Goal: Information Seeking & Learning: Learn about a topic

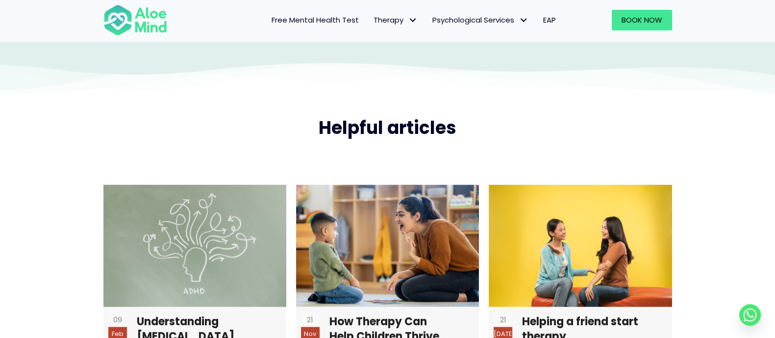
scroll to position [2207, 0]
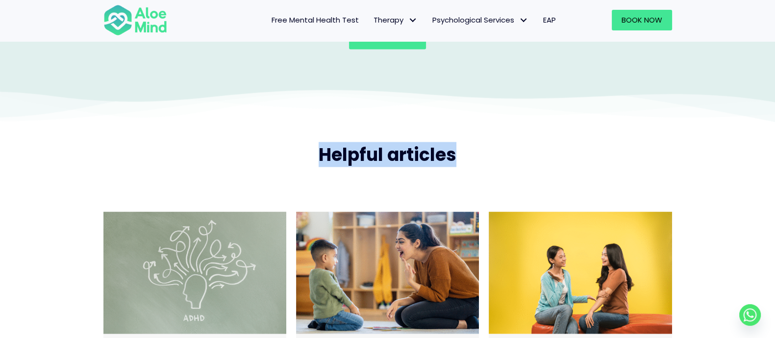
drag, startPoint x: 473, startPoint y: 156, endPoint x: 318, endPoint y: 158, distance: 155.4
click at [318, 158] on h2 "Helpful articles" at bounding box center [387, 154] width 569 height 25
copy span "Helpful articles"
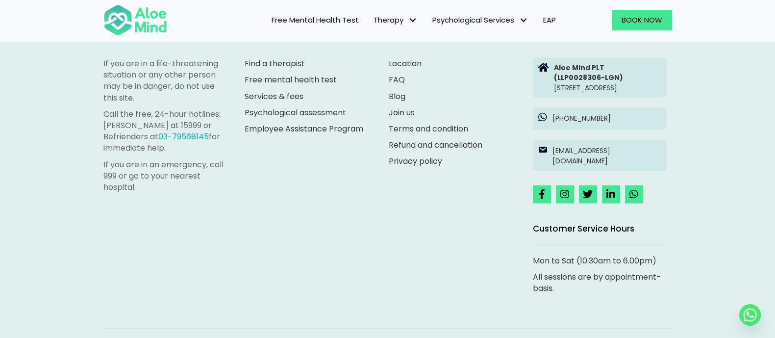
scroll to position [2758, 0]
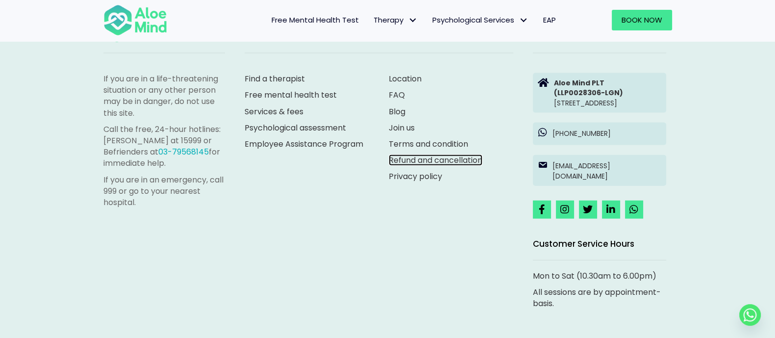
click at [463, 160] on link "Refund and cancellation" at bounding box center [436, 159] width 94 height 11
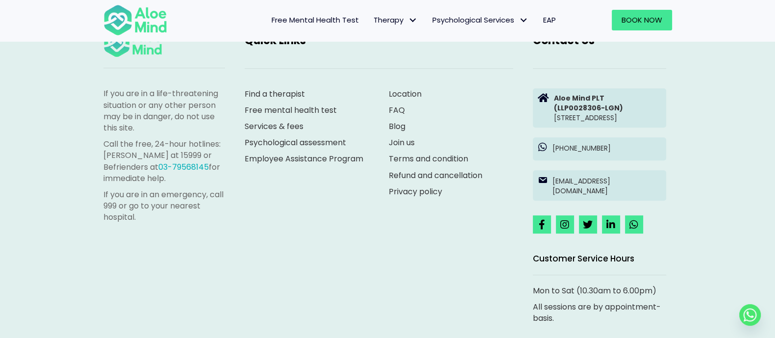
scroll to position [674, 0]
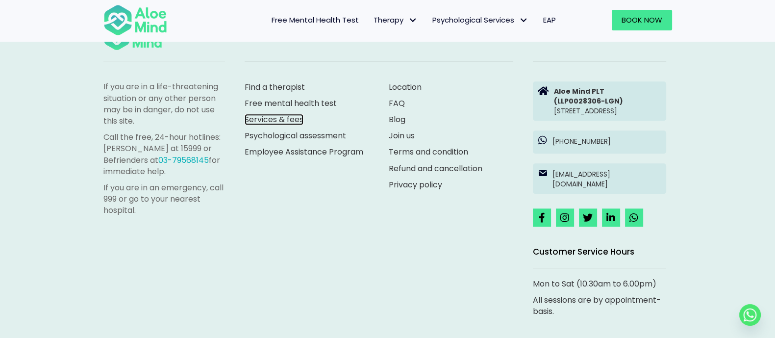
click at [268, 117] on link "Services & fees" at bounding box center [274, 119] width 59 height 11
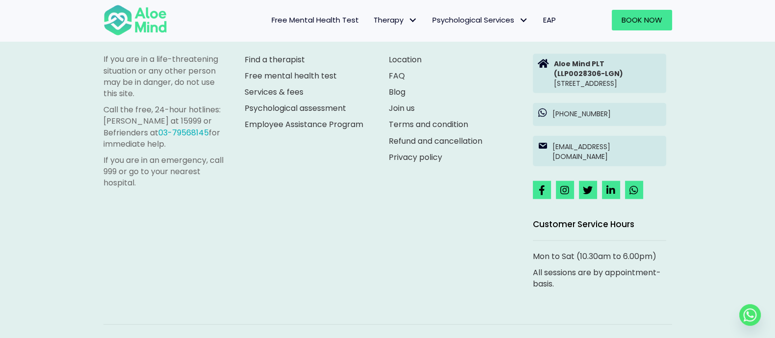
scroll to position [2782, 0]
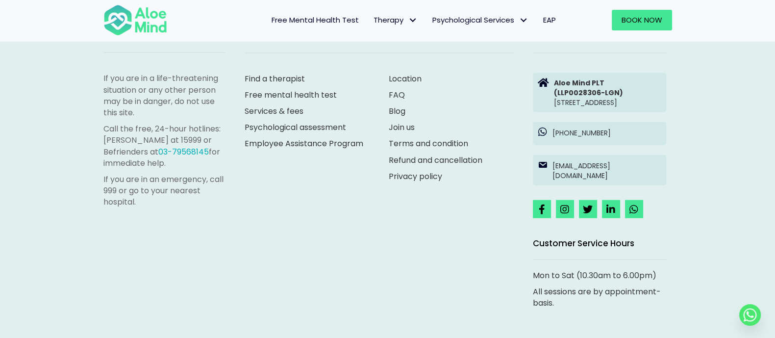
click at [283, 134] on div "Find a therapist Free mental health test Services & fees Psychological assessme…" at bounding box center [307, 119] width 125 height 93
click at [287, 138] on link "Employee Assistance Program" at bounding box center [304, 143] width 119 height 11
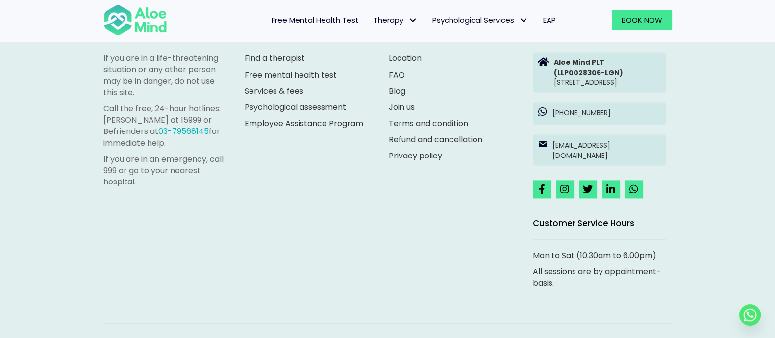
scroll to position [1698, 0]
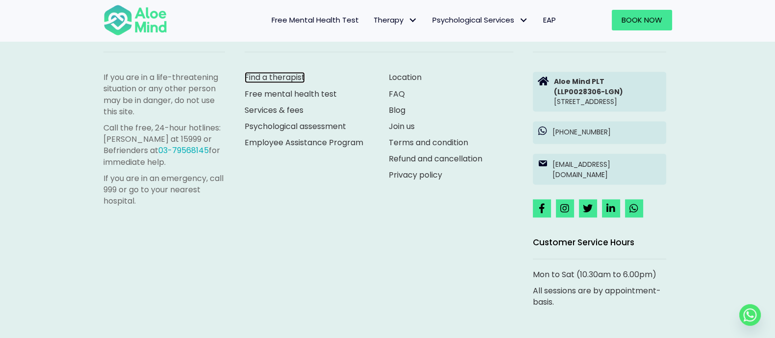
click at [289, 75] on link "Find a therapist" at bounding box center [275, 77] width 60 height 11
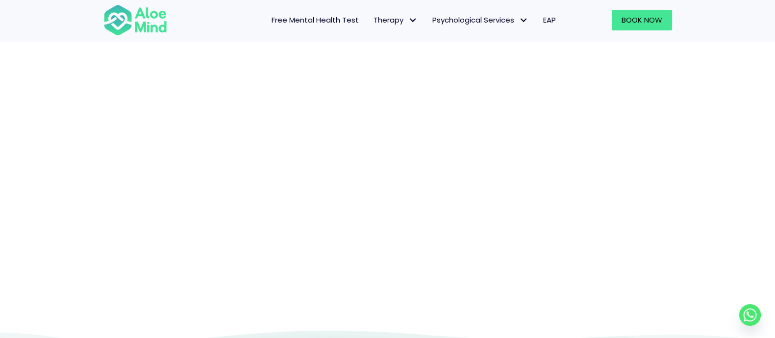
scroll to position [101, 0]
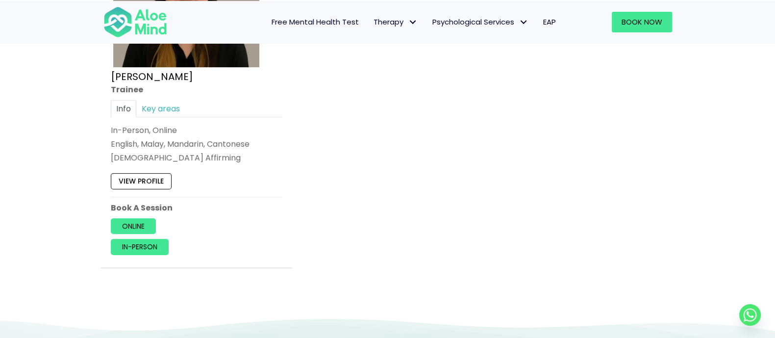
scroll to position [674, 0]
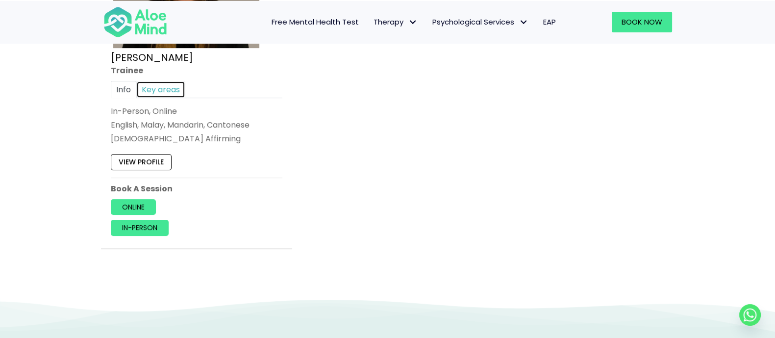
click at [164, 87] on link "Key areas" at bounding box center [160, 89] width 49 height 17
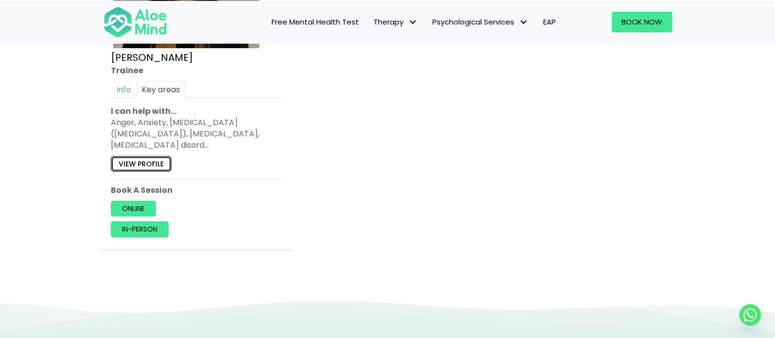
click at [152, 160] on link "View profile" at bounding box center [141, 164] width 61 height 16
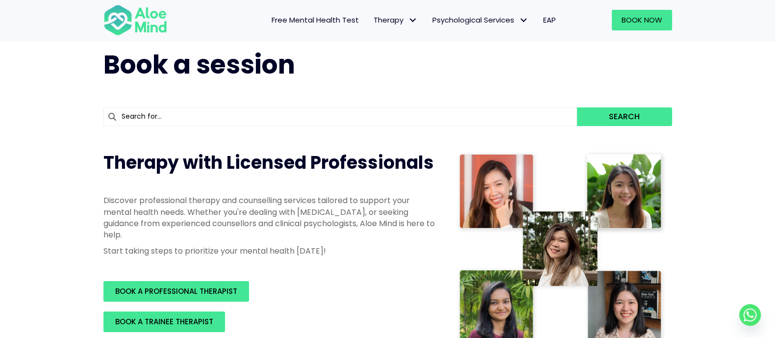
scroll to position [0, 0]
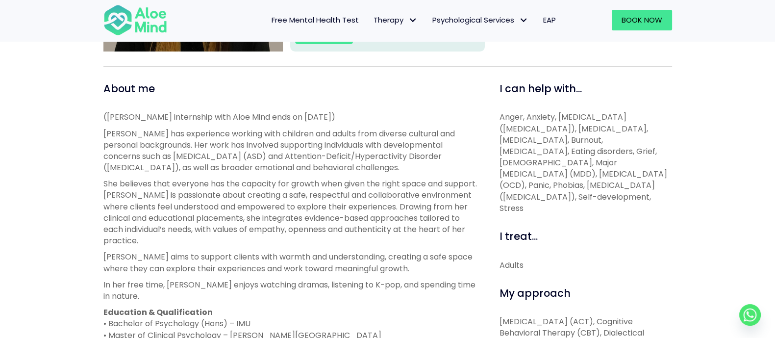
scroll to position [306, 0]
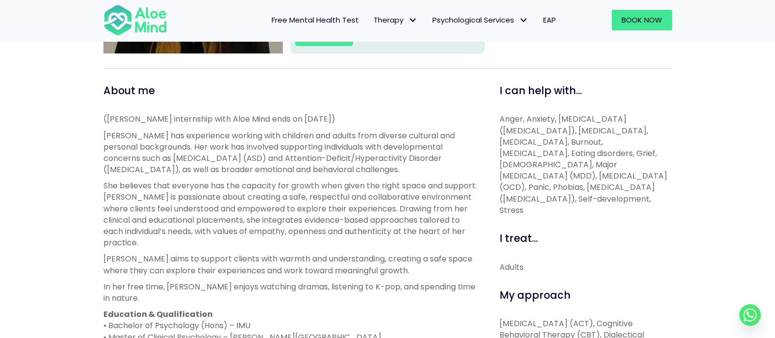
click at [341, 16] on span "Free Mental Health Test" at bounding box center [315, 20] width 87 height 10
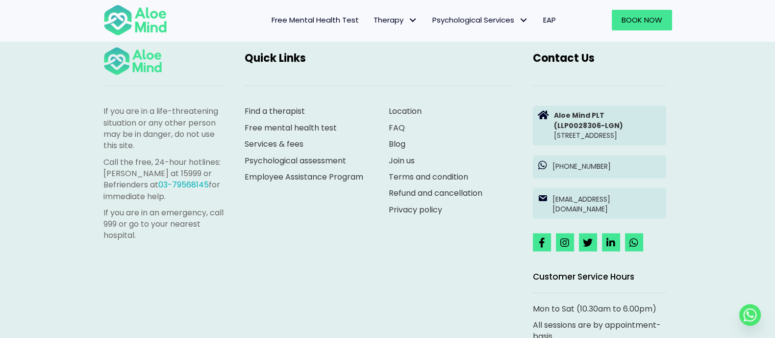
scroll to position [2147, 0]
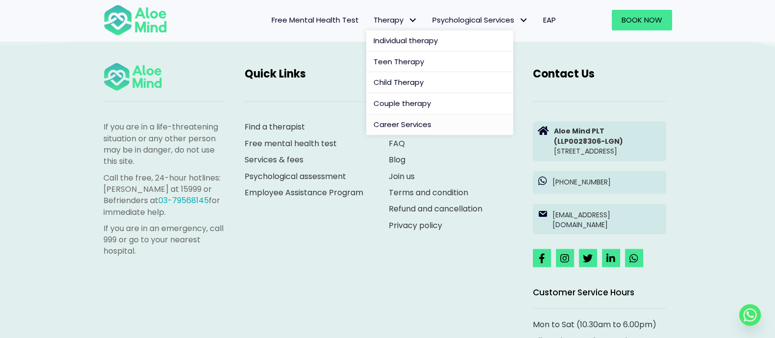
click at [405, 121] on span "Career Services" at bounding box center [403, 124] width 58 height 10
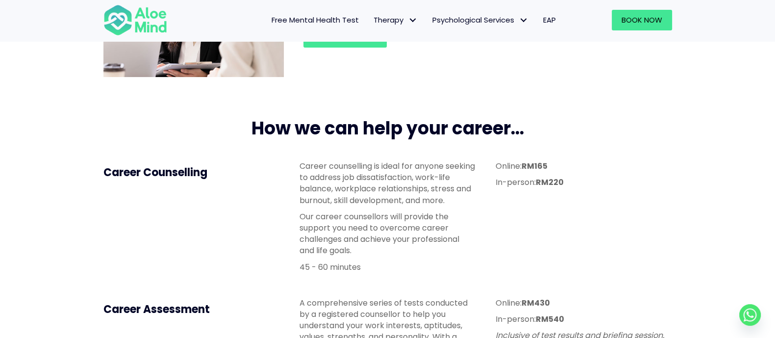
scroll to position [306, 0]
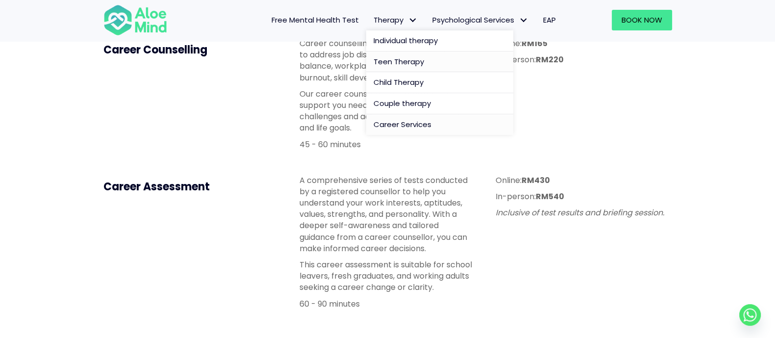
click at [396, 62] on span "Teen Therapy" at bounding box center [399, 61] width 51 height 10
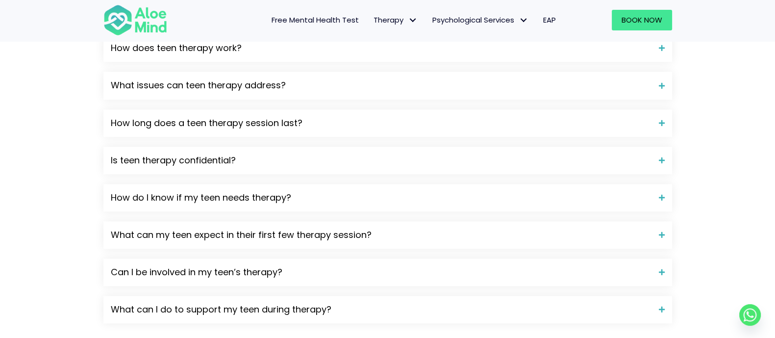
scroll to position [1471, 0]
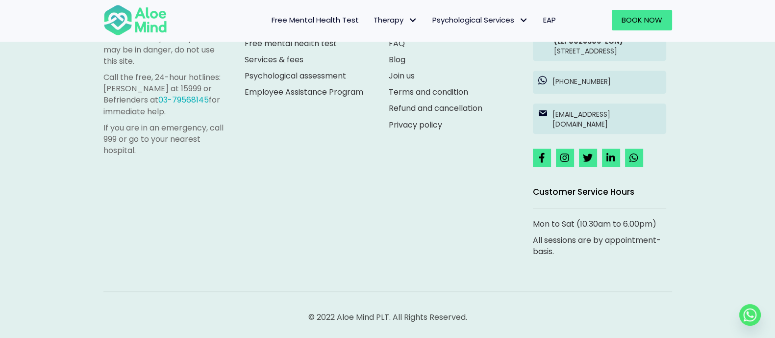
scroll to position [586, 0]
